Goal: Task Accomplishment & Management: Use online tool/utility

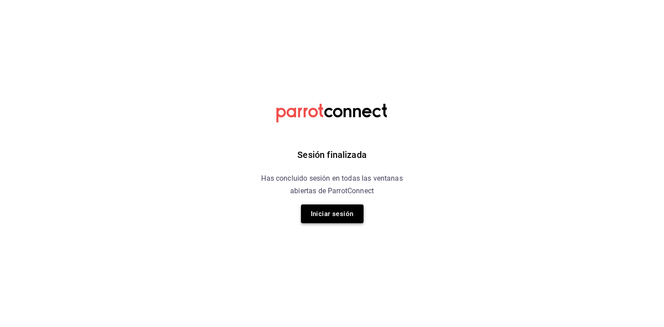
click at [339, 212] on button "Iniciar sesión" at bounding box center [332, 213] width 63 height 19
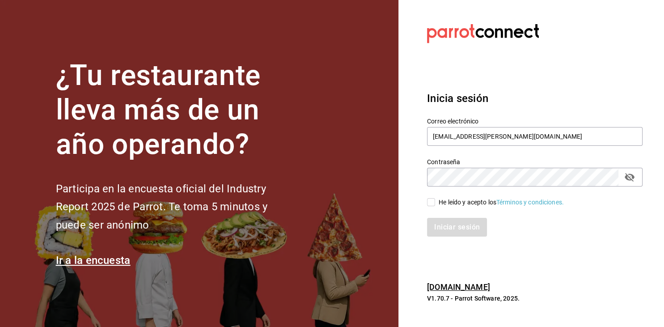
click at [435, 200] on span "He leído y acepto los Términos y condiciones." at bounding box center [499, 201] width 129 height 9
click at [435, 200] on input "He leído y acepto los Términos y condiciones." at bounding box center [431, 202] width 8 height 8
checkbox input "true"
click at [451, 223] on button "Iniciar sesión" at bounding box center [457, 227] width 61 height 19
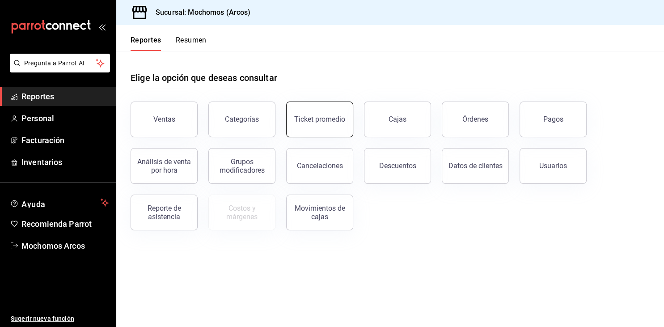
click at [305, 124] on button "Ticket promedio" at bounding box center [319, 119] width 67 height 36
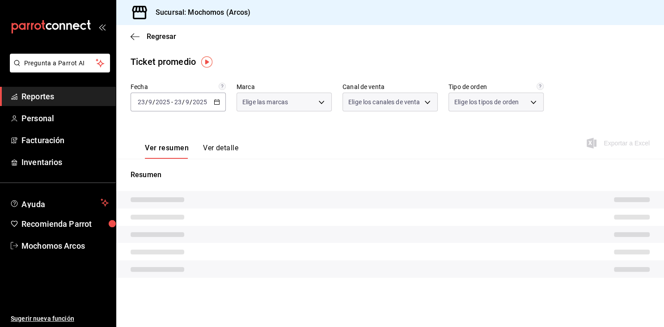
type input "dd36a3dd-8c35-4563-bc3a-0ae6137ce787"
type input "PARROT,UBER_EATS,RAPPI,DIDI_FOOD,ONLINE"
type input "c6b8ee8d-4955-4723-bae1-372b147e207b,27be71f3-ce18-4cfa-bd3b-e966efc6a73f,EXTER…"
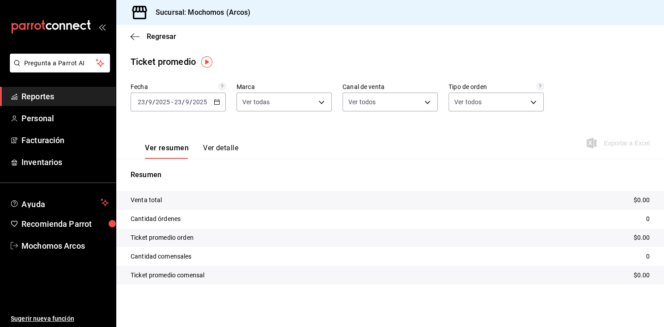
click at [218, 106] on div "2025-09-23 23 / 9 / 2025 - 2025-09-23 23 / 9 / 2025" at bounding box center [177, 101] width 95 height 19
click at [217, 103] on icon "button" at bounding box center [217, 102] width 6 height 6
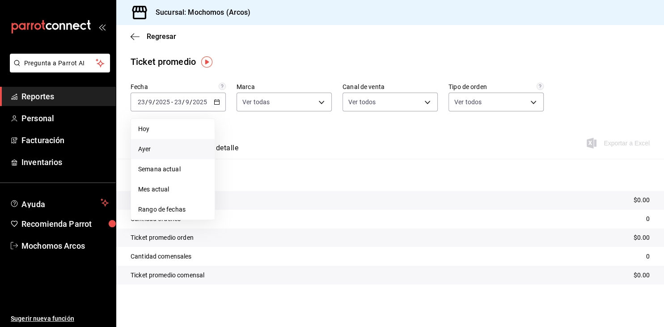
click at [149, 145] on span "Ayer" at bounding box center [172, 148] width 69 height 9
click at [149, 145] on button "Ver resumen" at bounding box center [167, 150] width 44 height 15
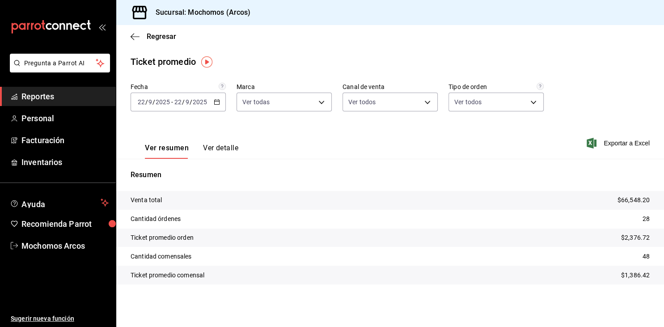
click at [46, 93] on span "Reportes" at bounding box center [64, 96] width 87 height 12
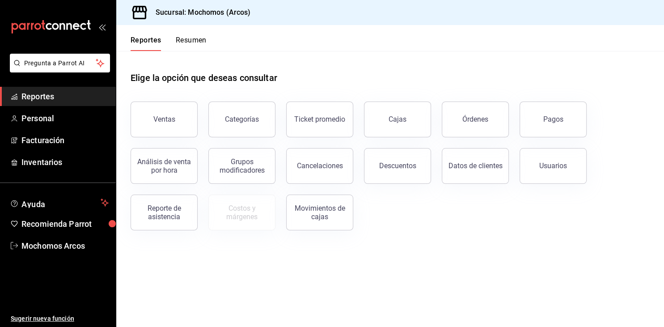
click at [157, 122] on div "Ventas" at bounding box center [164, 119] width 22 height 8
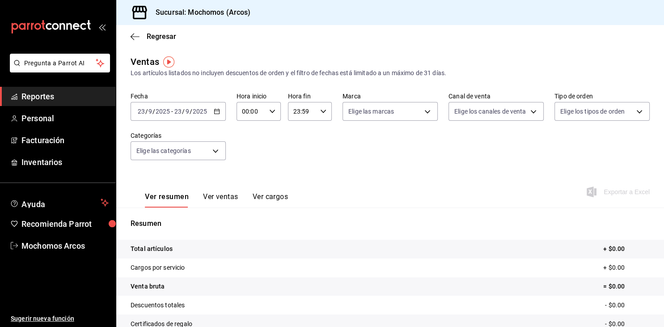
click at [257, 107] on input "00:00" at bounding box center [250, 111] width 29 height 18
click at [246, 155] on span "05" at bounding box center [248, 151] width 8 height 7
type input "05:00"
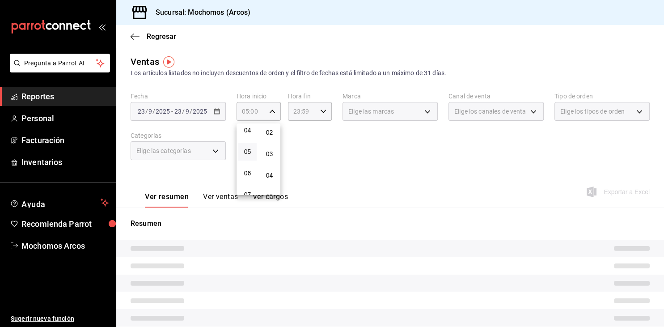
click at [310, 114] on div at bounding box center [332, 163] width 664 height 327
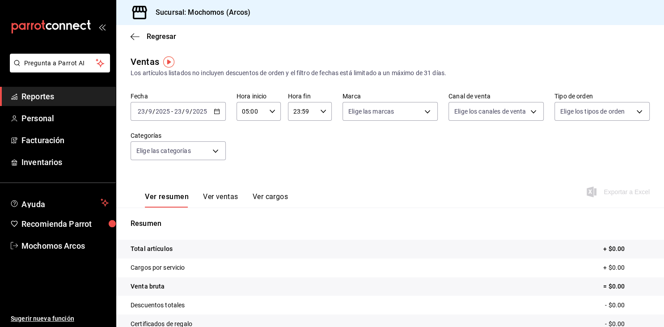
click at [317, 113] on div "23:59 Hora fin" at bounding box center [310, 111] width 44 height 19
click at [317, 112] on div "23:59 Hora fin" at bounding box center [310, 111] width 44 height 19
click at [319, 112] on div "23:59 Hora fin" at bounding box center [310, 111] width 44 height 19
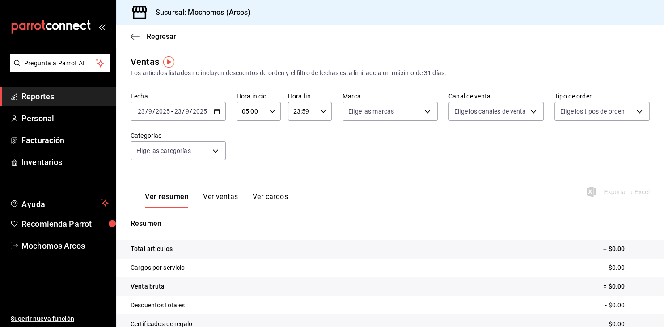
click at [322, 110] on icon "button" at bounding box center [323, 111] width 6 height 6
click at [302, 164] on span "03" at bounding box center [299, 162] width 8 height 7
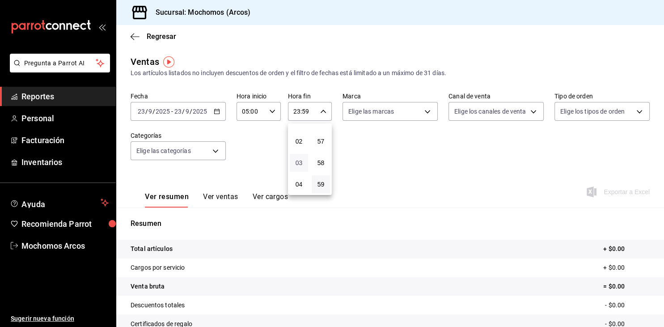
type input "03:59"
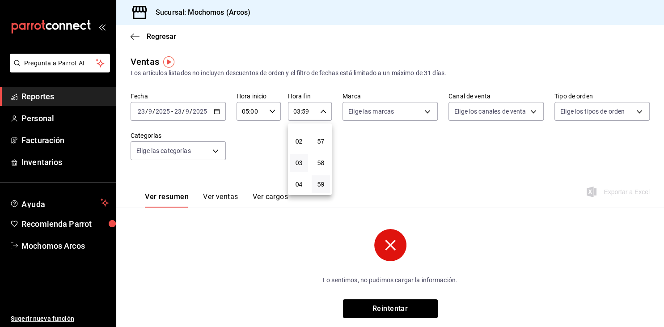
click at [216, 115] on div at bounding box center [332, 163] width 664 height 327
click at [216, 115] on div "2025-09-23 23 / 9 / 2025 - 2025-09-23 23 / 9 / 2025" at bounding box center [177, 111] width 95 height 19
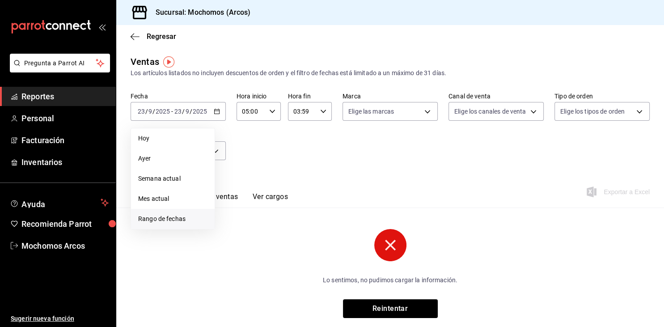
click at [166, 216] on span "Rango de fechas" at bounding box center [172, 218] width 69 height 9
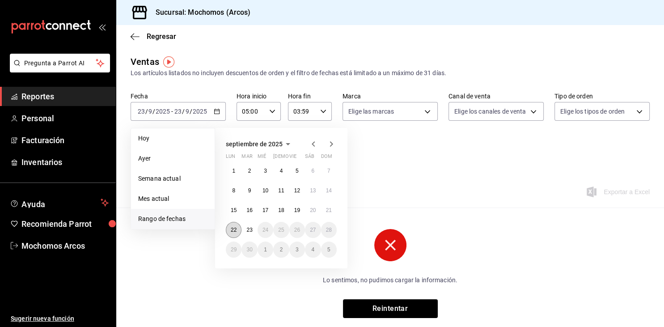
click at [230, 232] on button "22" at bounding box center [234, 230] width 16 height 16
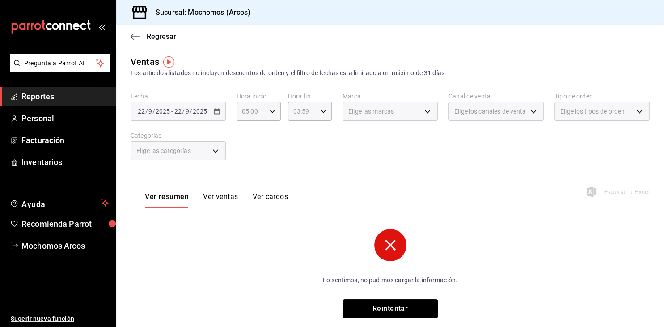
click at [253, 228] on div "Ventas Los artículos listados no incluyen descuentos de orden y el filtro de fe…" at bounding box center [389, 193] width 547 height 277
click at [210, 111] on div "2025-09-22 22 / 9 / 2025 - 2025-09-22 22 / 9 / 2025" at bounding box center [177, 111] width 95 height 19
click at [212, 110] on div "2025-09-22 22 / 9 / 2025 - 2025-09-22 22 / 9 / 2025" at bounding box center [177, 111] width 95 height 19
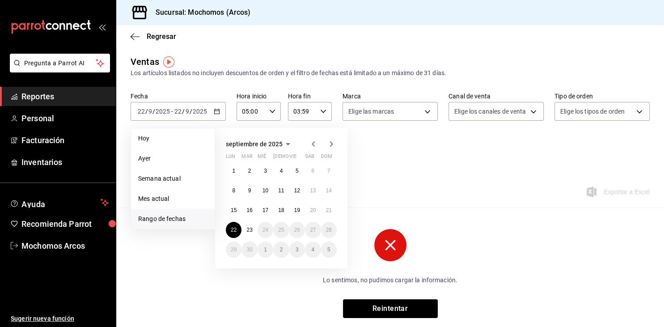
click at [244, 236] on div "1 2 3 4 5 6 7 8 9 10 11 12 13 14 15 16 17 18 19 20 21 22 23 24 25 26 27 28 29 3…" at bounding box center [281, 210] width 111 height 95
click at [252, 233] on button "23" at bounding box center [249, 230] width 16 height 16
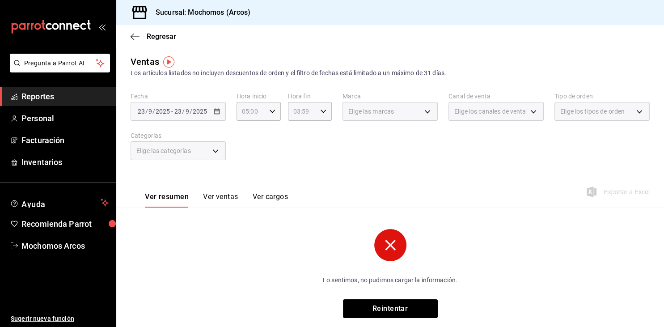
click at [221, 116] on div "2025-09-23 23 / 9 / 2025 - 2025-09-23 23 / 9 / 2025" at bounding box center [177, 111] width 95 height 19
click at [216, 112] on icon "button" at bounding box center [217, 111] width 6 height 6
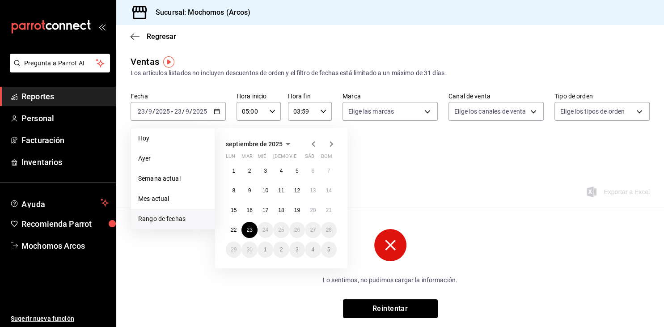
click at [160, 221] on span "Rango de fechas" at bounding box center [172, 218] width 69 height 9
click at [227, 231] on button "22" at bounding box center [234, 230] width 16 height 16
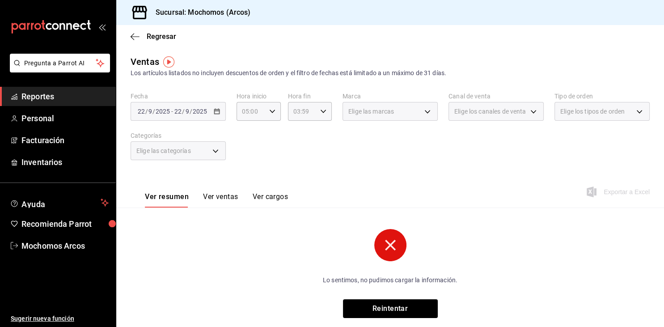
click at [226, 118] on div "Fecha 2025-09-22 22 / 9 / 2025 - 2025-09-22 22 / 9 / 2025 Hora inicio 05:00 Hor…" at bounding box center [389, 131] width 519 height 79
click at [217, 113] on \(Stroke\) "button" at bounding box center [216, 111] width 5 height 5
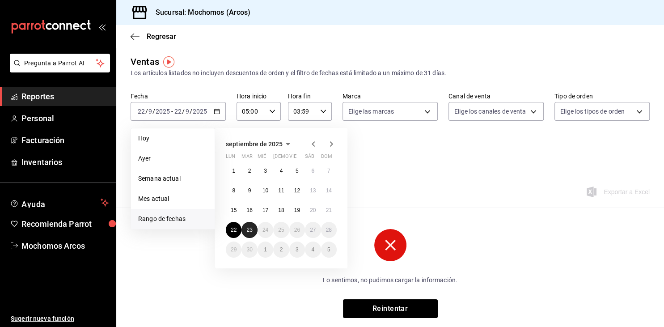
click at [250, 231] on abbr "23" at bounding box center [249, 230] width 6 height 6
click at [155, 219] on span "Rango de fechas" at bounding box center [172, 218] width 69 height 9
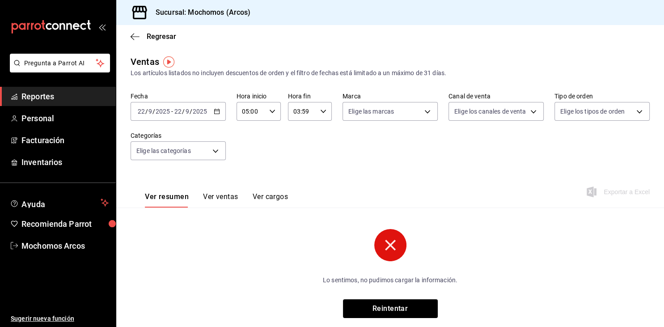
click at [176, 252] on div "Lo sentimos, no pudimos cargar la información. Reintentar" at bounding box center [389, 273] width 519 height 89
click at [211, 110] on div "2025-09-22 22 / 9 / 2025 - 2025-09-22 22 / 9 / 2025" at bounding box center [177, 111] width 95 height 19
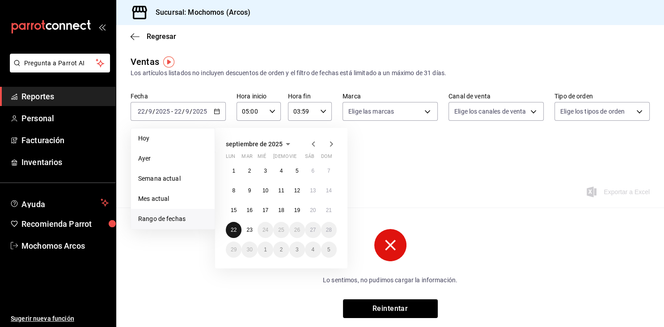
click at [235, 230] on abbr "22" at bounding box center [234, 230] width 6 height 6
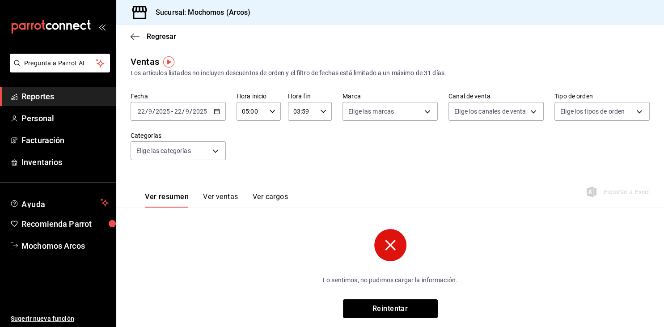
click at [219, 112] on icon "button" at bounding box center [217, 111] width 6 height 6
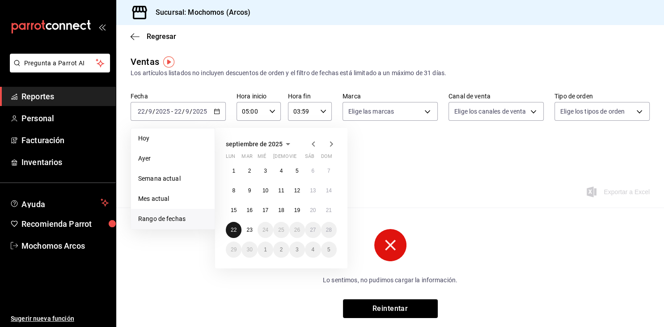
click at [234, 230] on abbr "22" at bounding box center [234, 230] width 6 height 6
drag, startPoint x: 234, startPoint y: 230, endPoint x: 239, endPoint y: 228, distance: 5.7
click at [234, 229] on abbr "22" at bounding box center [234, 230] width 6 height 6
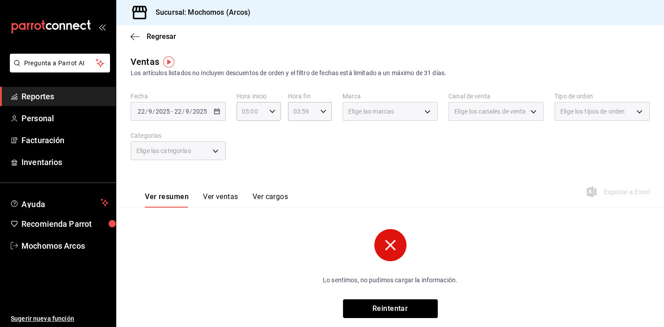
click at [192, 105] on div "2025-09-22 22 / 9 / 2025 - 2025-09-22 22 / 9 / 2025" at bounding box center [177, 111] width 95 height 19
click at [215, 107] on div "2025-09-22 22 / 9 / 2025 - 2025-09-22 22 / 9 / 2025" at bounding box center [177, 111] width 95 height 19
click at [217, 111] on \(Stroke\) "button" at bounding box center [216, 110] width 5 height 0
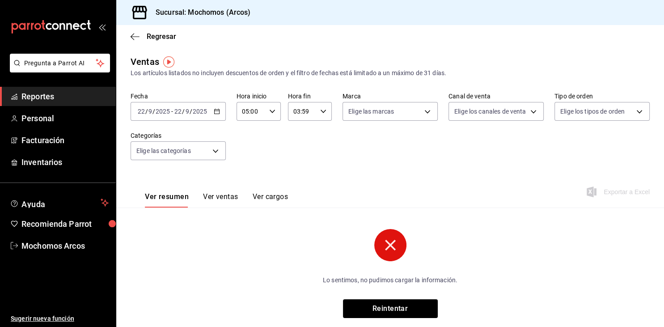
click at [217, 111] on \(Stroke\) "button" at bounding box center [216, 110] width 5 height 0
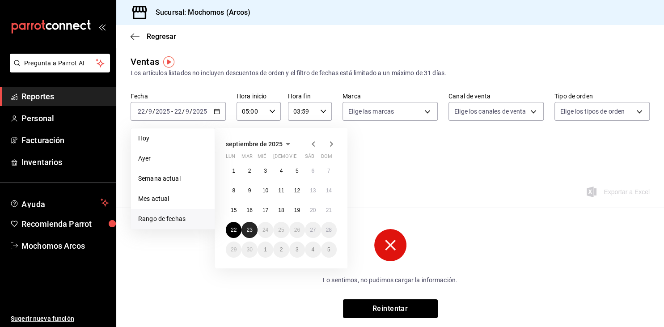
click at [247, 230] on abbr "23" at bounding box center [249, 230] width 6 height 6
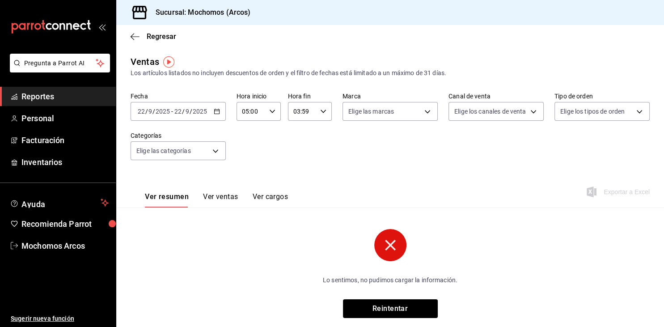
click at [390, 189] on div "Ver resumen Ver ventas Ver cargos Exportar a Excel" at bounding box center [389, 189] width 547 height 37
click at [215, 112] on icon "button" at bounding box center [217, 111] width 6 height 6
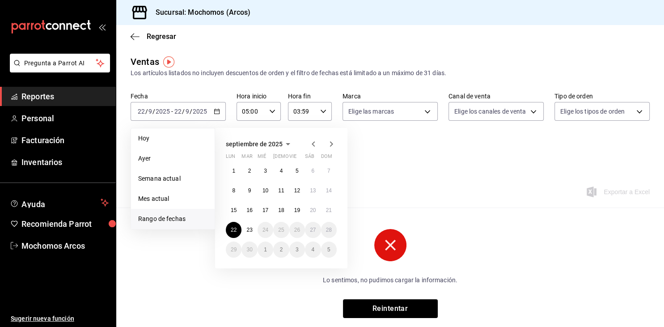
click at [147, 218] on span "Rango de fechas" at bounding box center [172, 218] width 69 height 9
click at [194, 272] on div "Lo sentimos, no pudimos cargar la información. Reintentar" at bounding box center [389, 273] width 519 height 89
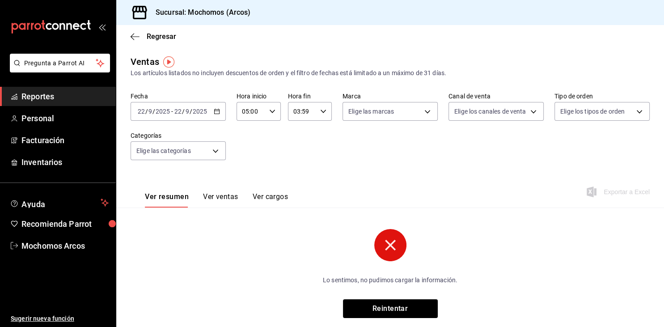
click at [209, 122] on div "Fecha 2025-09-22 22 / 9 / 2025 - 2025-09-22 22 / 9 / 2025 Hora inicio 05:00 Hor…" at bounding box center [389, 131] width 519 height 79
click at [182, 110] on span "/" at bounding box center [183, 111] width 3 height 7
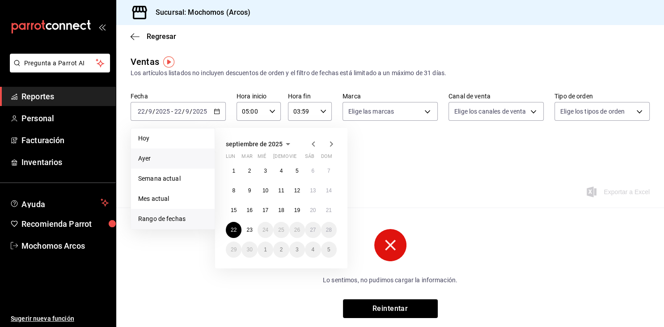
click at [144, 154] on span "Ayer" at bounding box center [172, 158] width 69 height 9
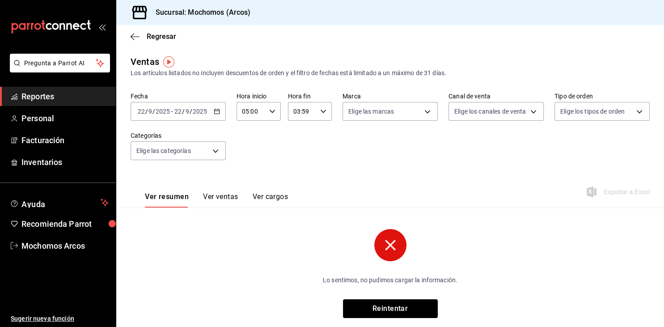
click at [181, 118] on div "2025-09-22 22 / 9 / 2025 - 2025-09-22 22 / 9 / 2025" at bounding box center [177, 111] width 95 height 19
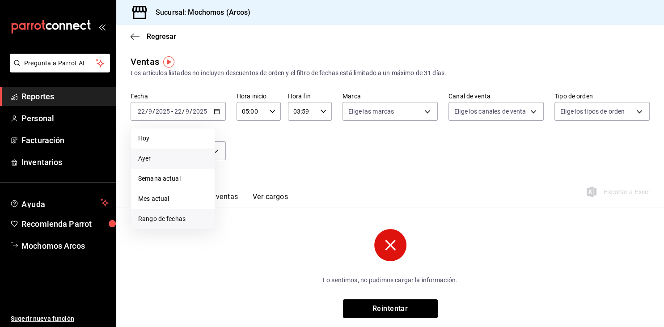
click at [153, 219] on span "Rango de fechas" at bounding box center [172, 218] width 69 height 9
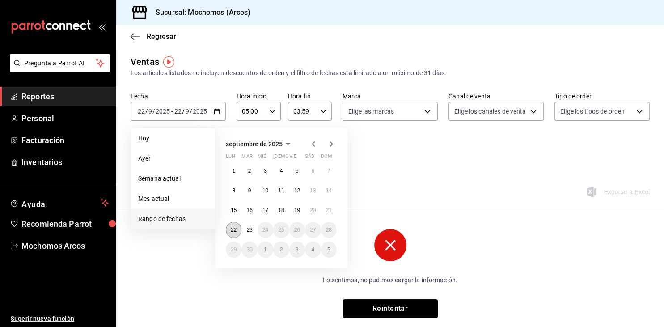
click at [235, 228] on abbr "22" at bounding box center [234, 230] width 6 height 6
click at [252, 229] on abbr "23" at bounding box center [249, 230] width 6 height 6
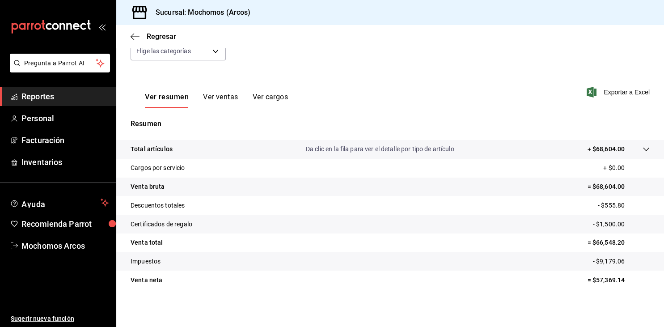
scroll to position [101, 0]
